Goal: Communication & Community: Ask a question

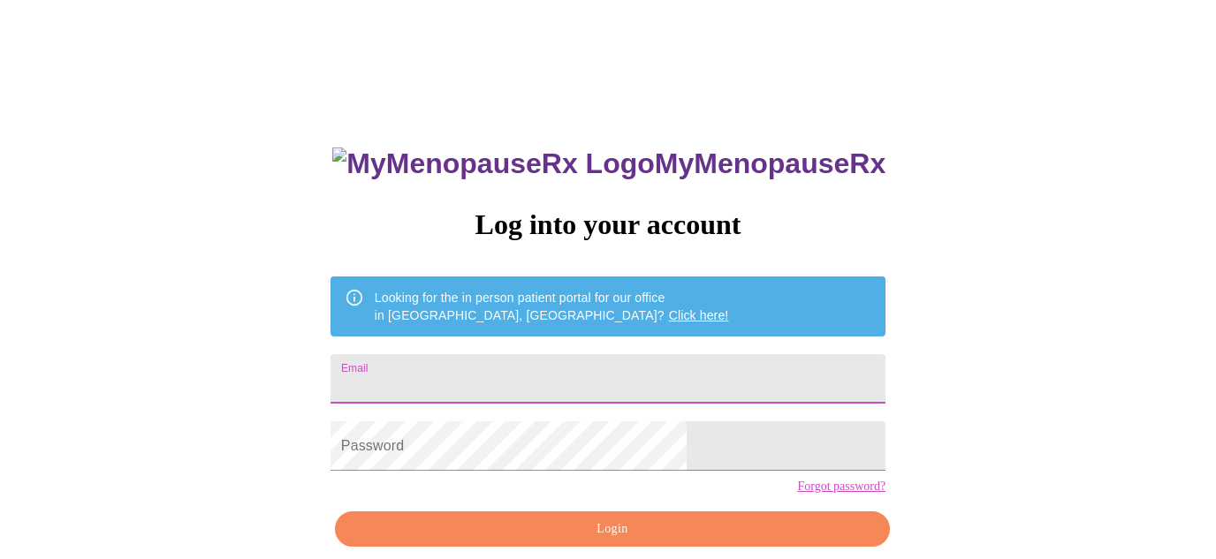
type input "[EMAIL_ADDRESS][DOMAIN_NAME]"
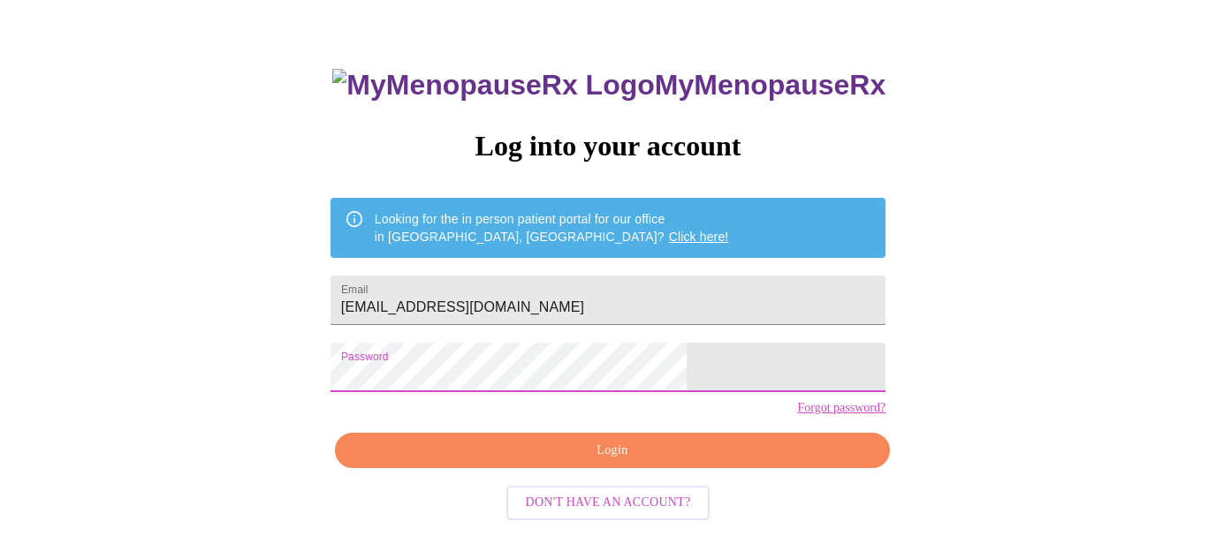
click at [575, 462] on span "Login" at bounding box center [612, 451] width 514 height 22
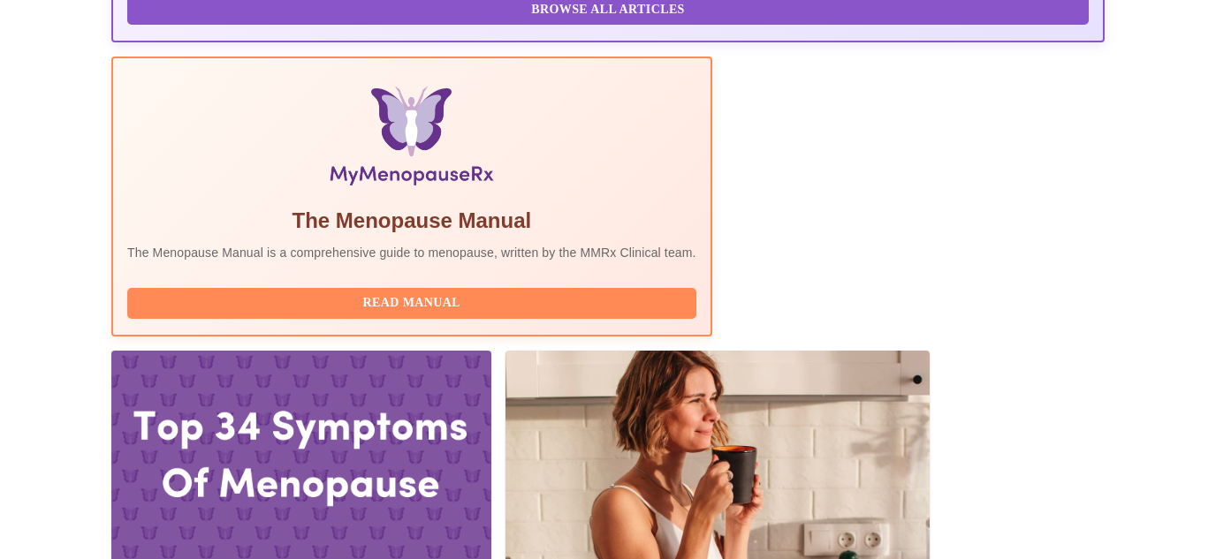
scroll to position [532, 0]
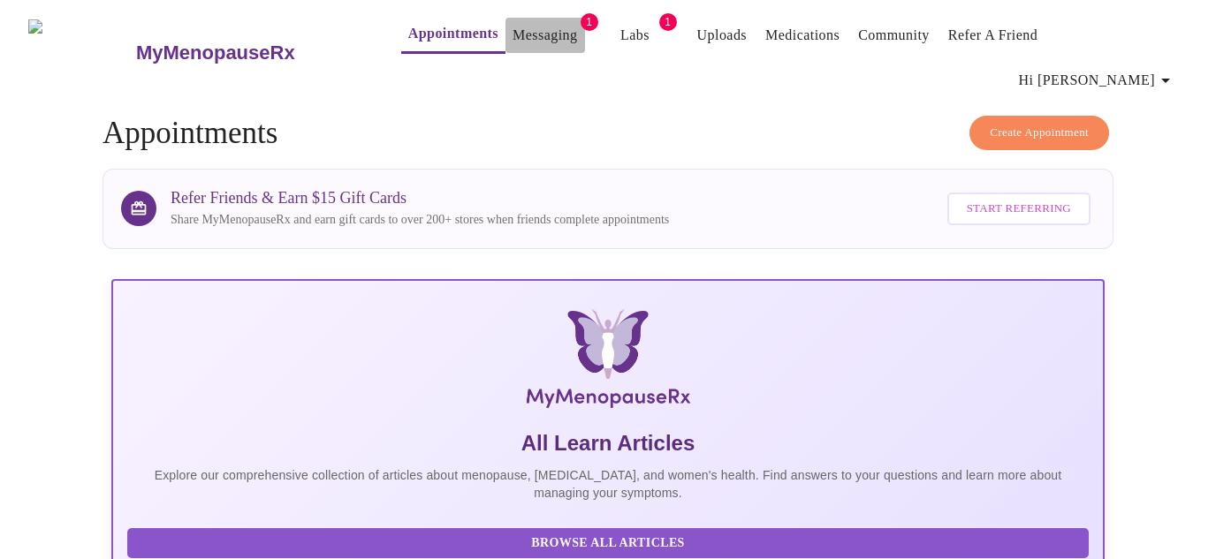
click at [513, 31] on link "Messaging" at bounding box center [545, 35] width 65 height 25
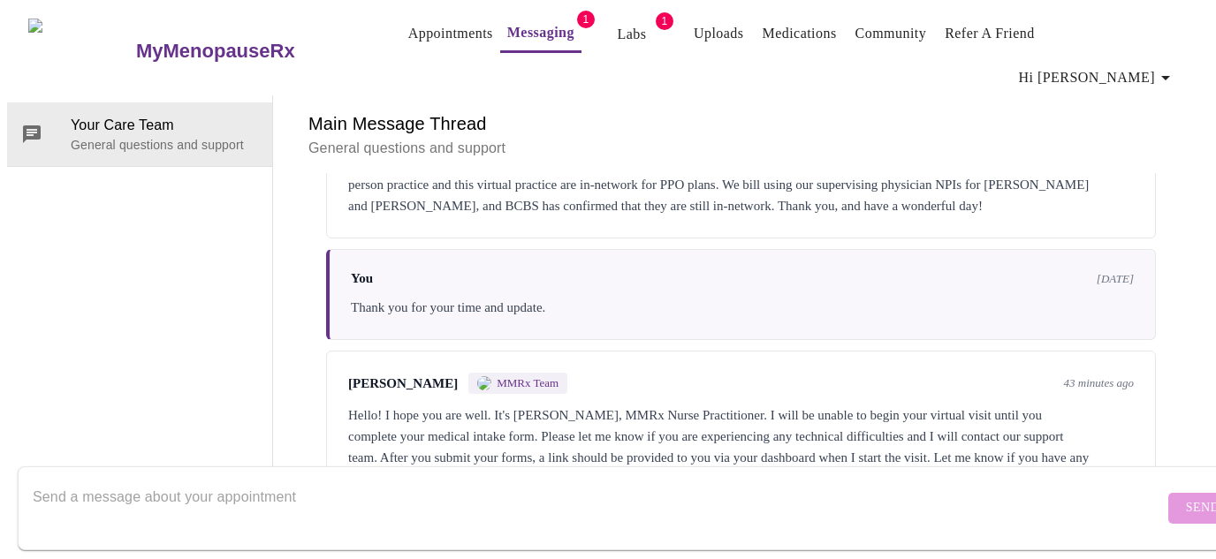
scroll to position [55, 0]
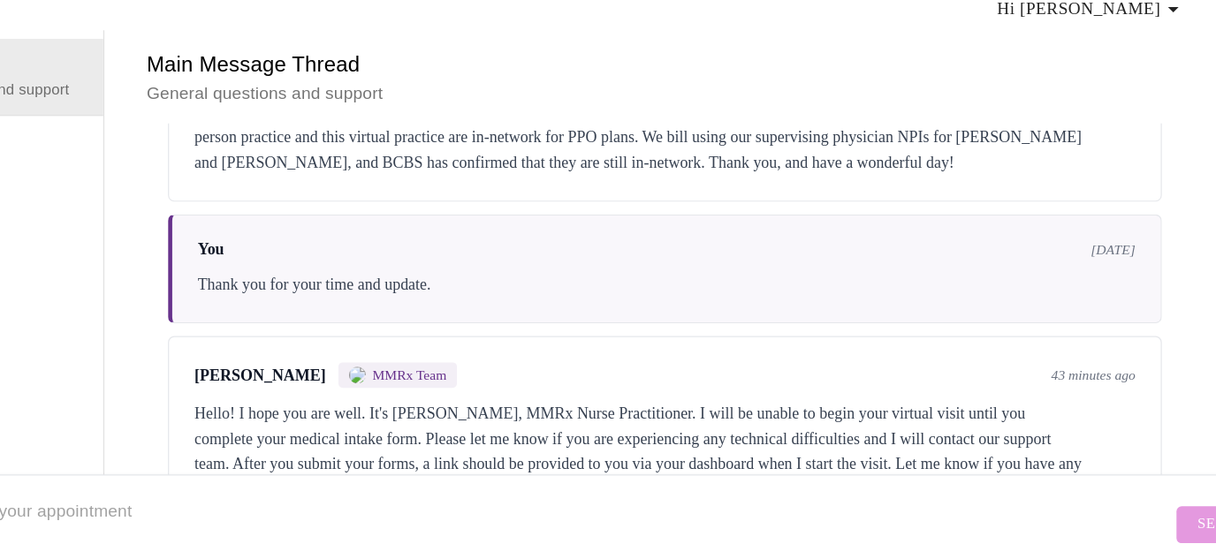
click at [817, 458] on div "Send" at bounding box center [625, 509] width 1251 height 102
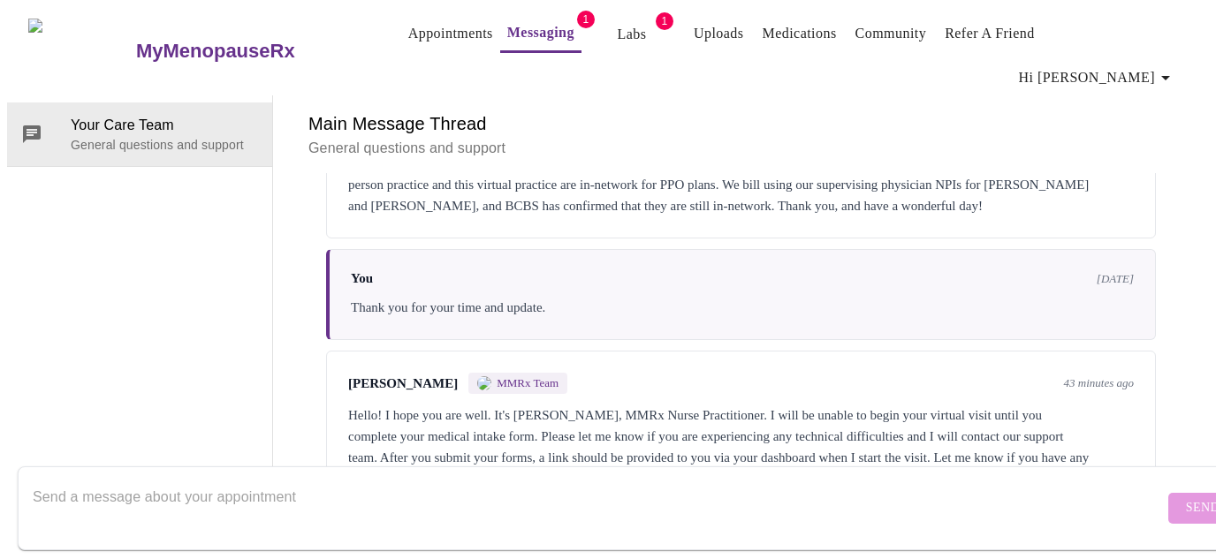
click at [420, 481] on textarea "Send a message about your appointment" at bounding box center [598, 508] width 1131 height 57
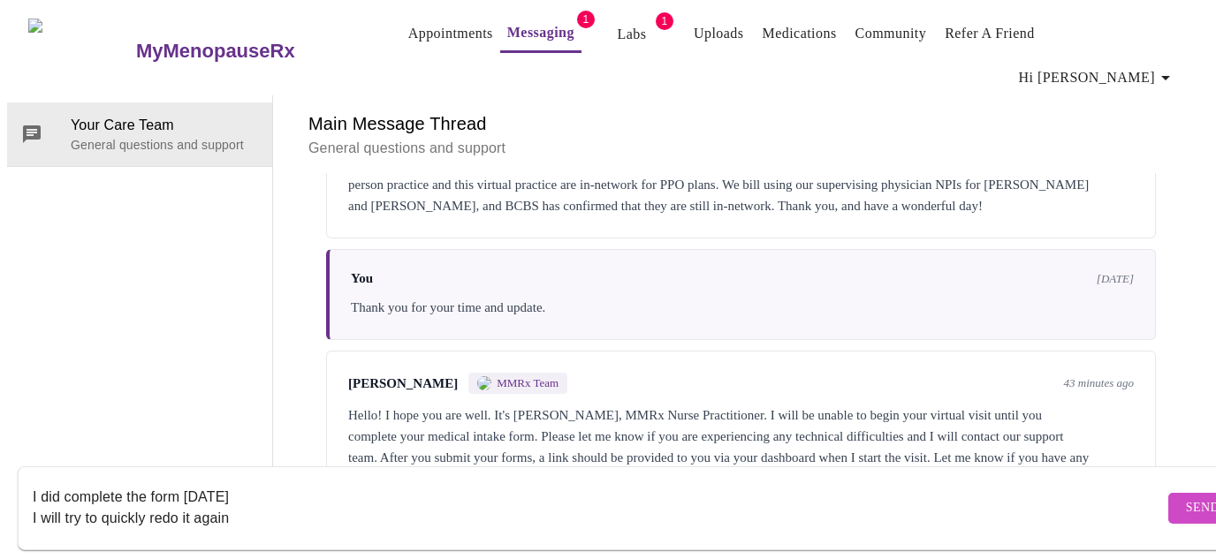
type textarea "I did complete the form [DATE] I will try to quickly redo it again"
click at [1186, 499] on span "Send" at bounding box center [1203, 509] width 34 height 22
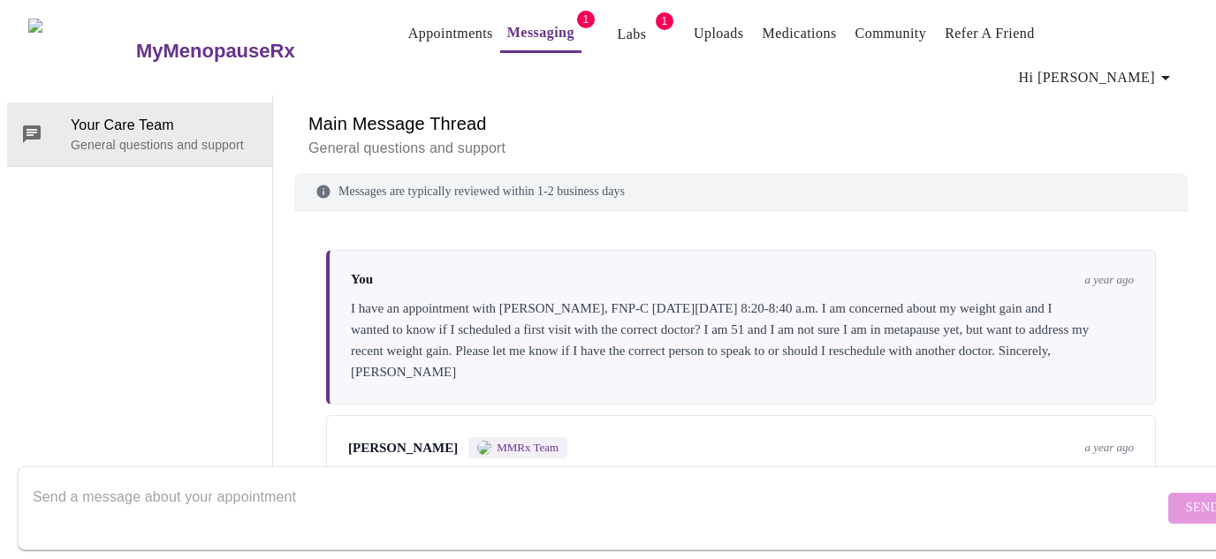
scroll to position [0, 0]
click at [408, 37] on link "Appointments" at bounding box center [450, 33] width 85 height 25
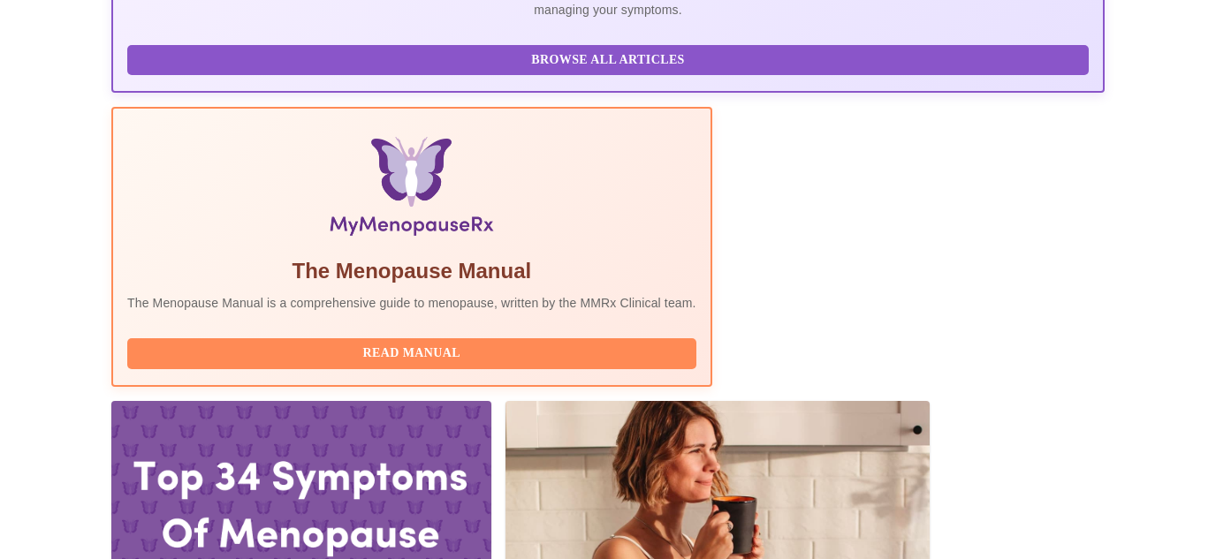
scroll to position [494, 0]
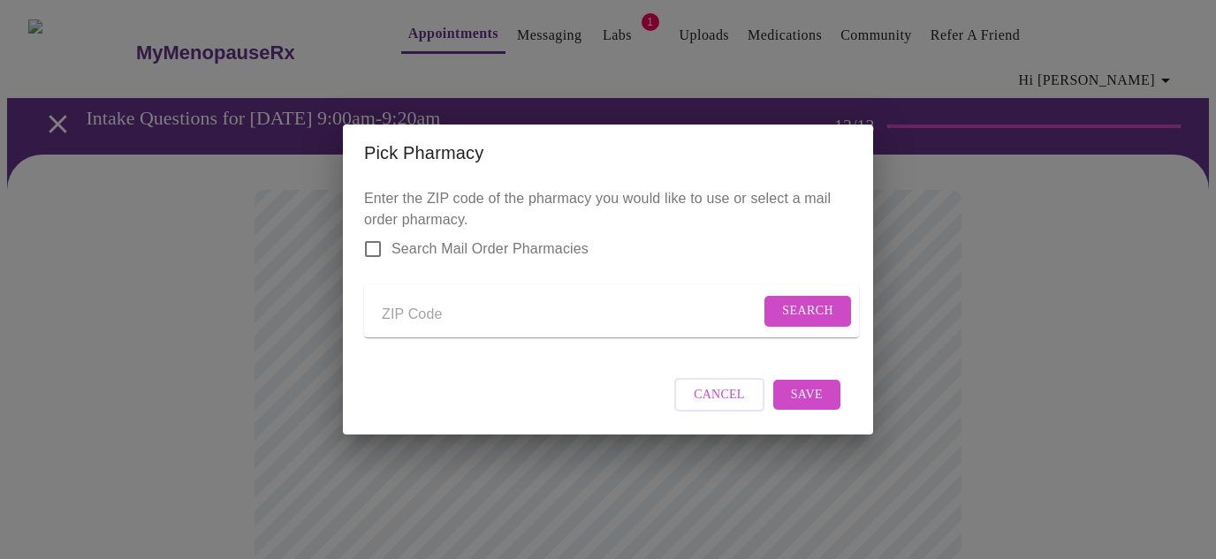
click at [717, 400] on span "Cancel" at bounding box center [719, 395] width 51 height 22
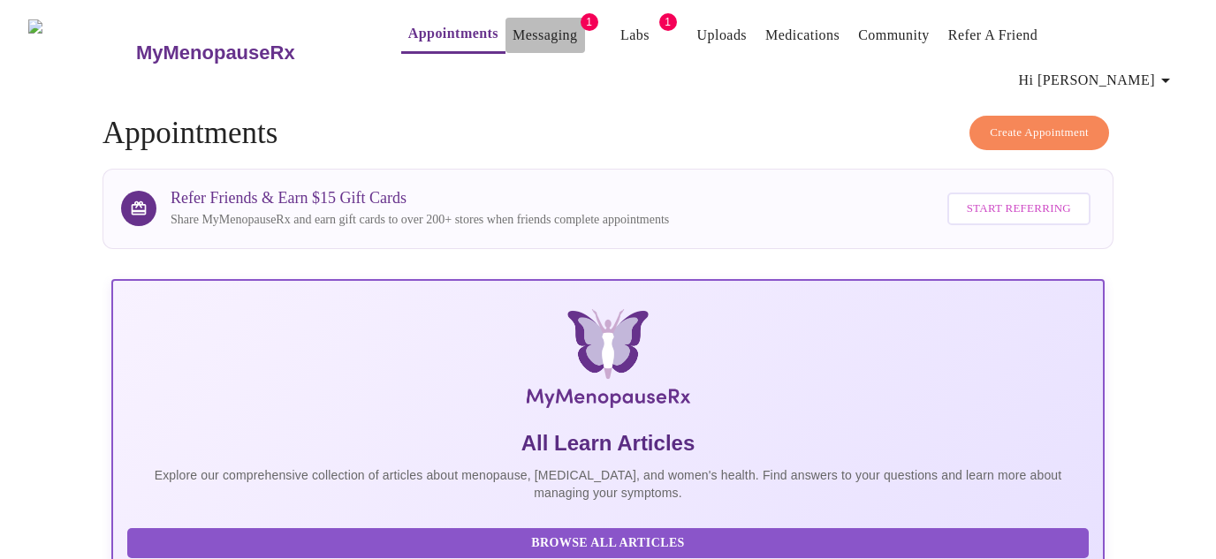
click at [527, 43] on link "Messaging" at bounding box center [545, 35] width 65 height 25
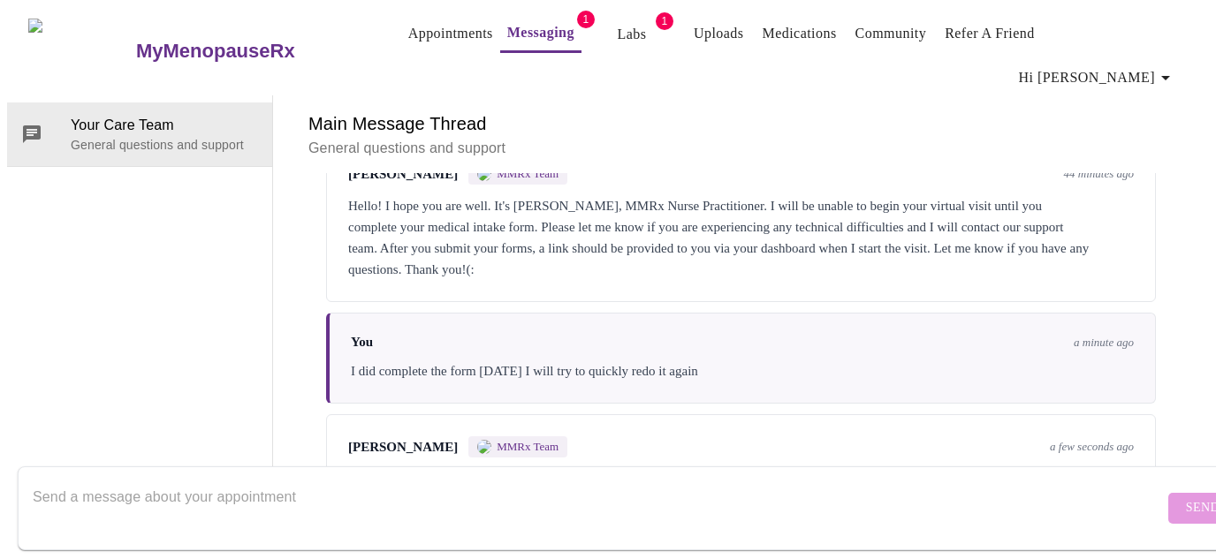
click at [390, 480] on textarea "Send a message about your appointment" at bounding box center [598, 508] width 1131 height 57
type textarea "I just resent. glad it worked"
drag, startPoint x: 1136, startPoint y: 559, endPoint x: 1147, endPoint y: 509, distance: 50.8
click at [1147, 509] on form "I just resent. glad it worked Send" at bounding box center [634, 509] width 1232 height 84
click at [1186, 498] on span "Send" at bounding box center [1203, 509] width 34 height 22
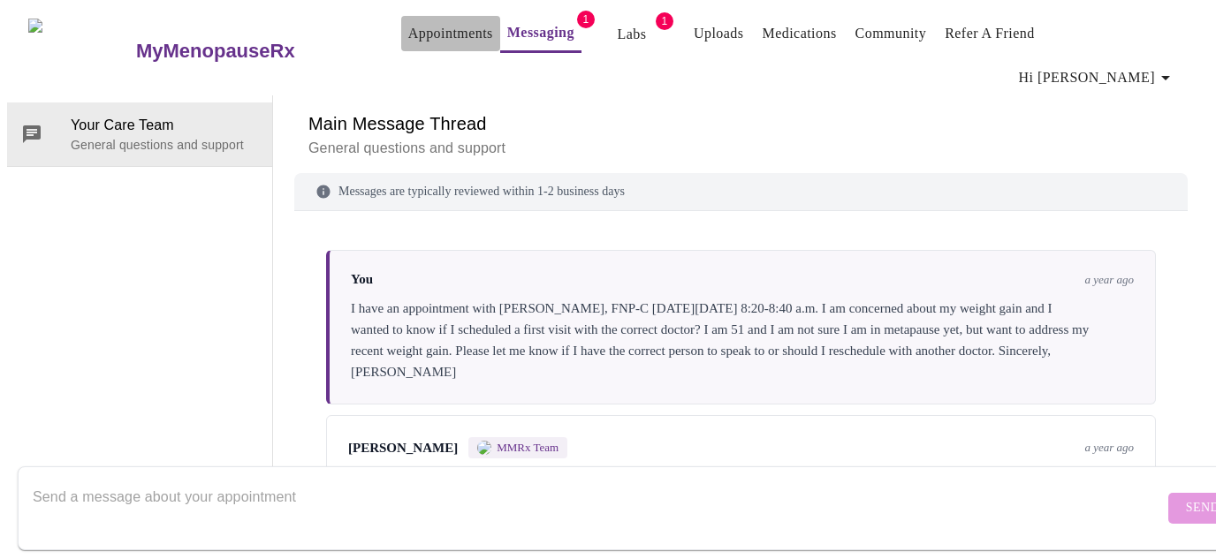
click at [412, 36] on link "Appointments" at bounding box center [450, 33] width 85 height 25
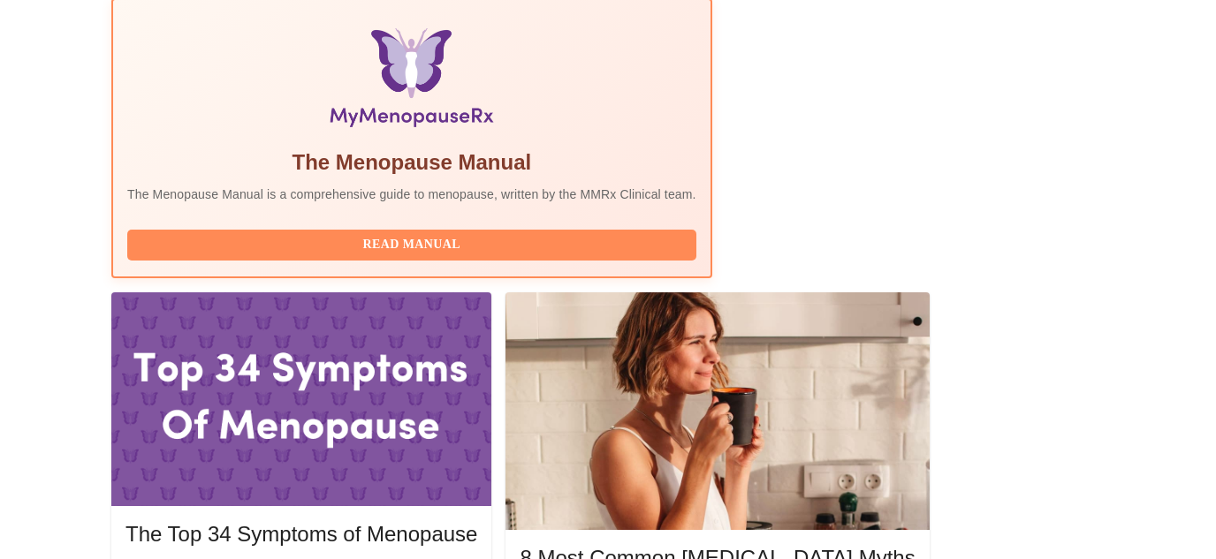
scroll to position [593, 0]
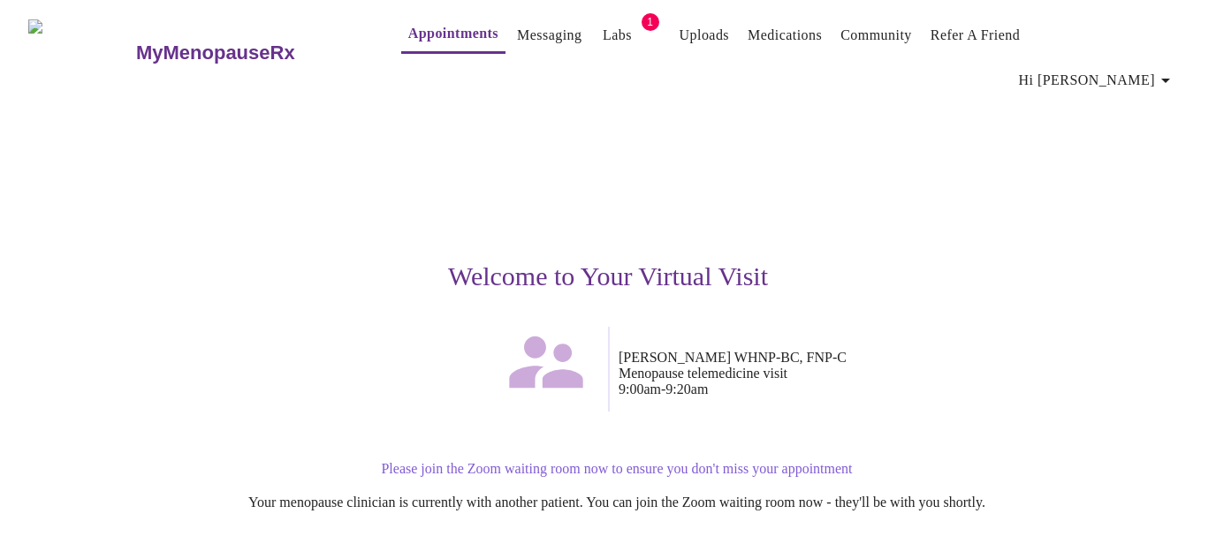
scroll to position [156, 0]
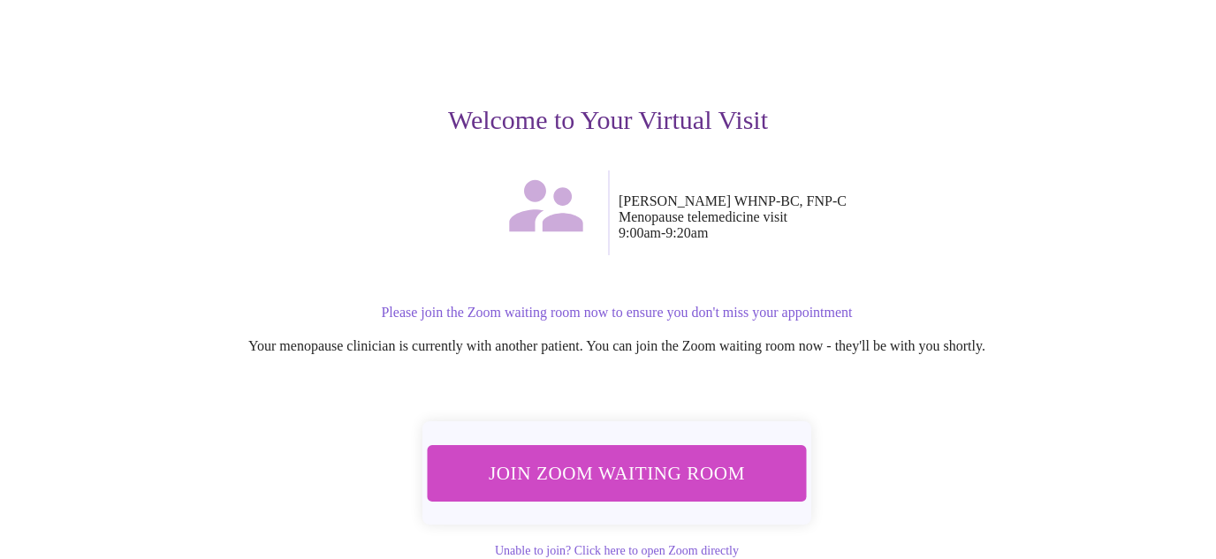
click at [544, 457] on span "Join Zoom Waiting Room" at bounding box center [617, 473] width 332 height 33
